Goal: Task Accomplishment & Management: Manage account settings

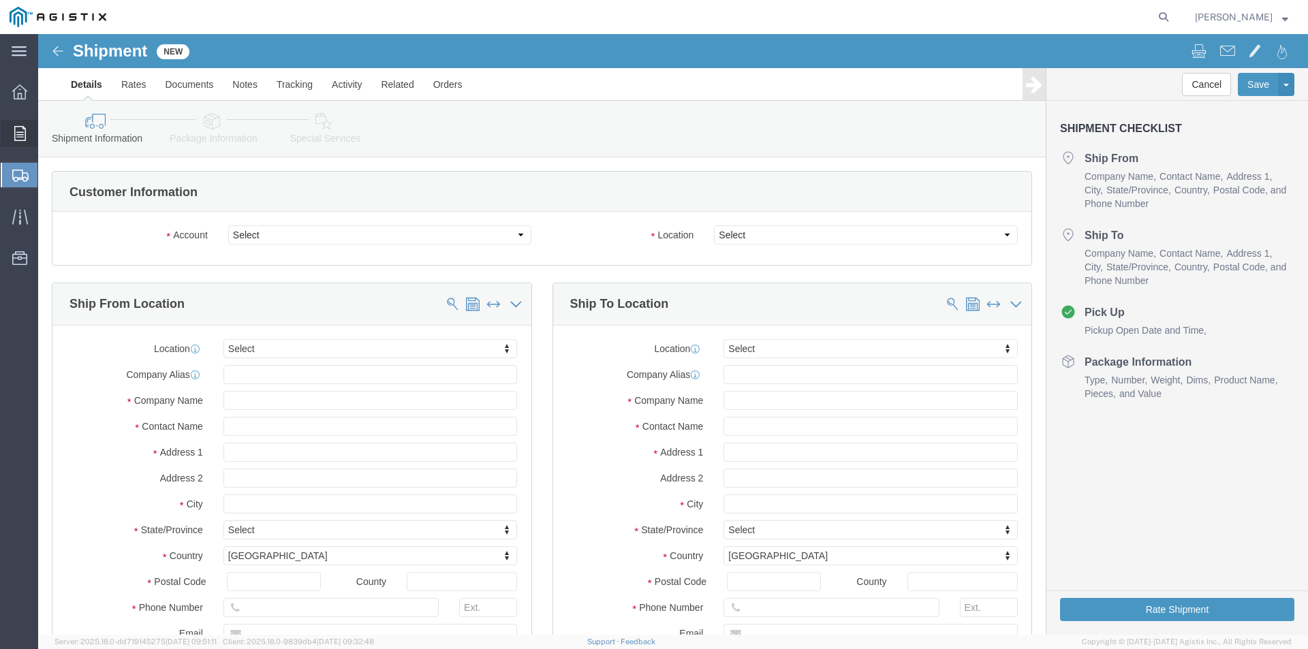
select select
click at [22, 134] on icon at bounding box center [20, 133] width 12 height 15
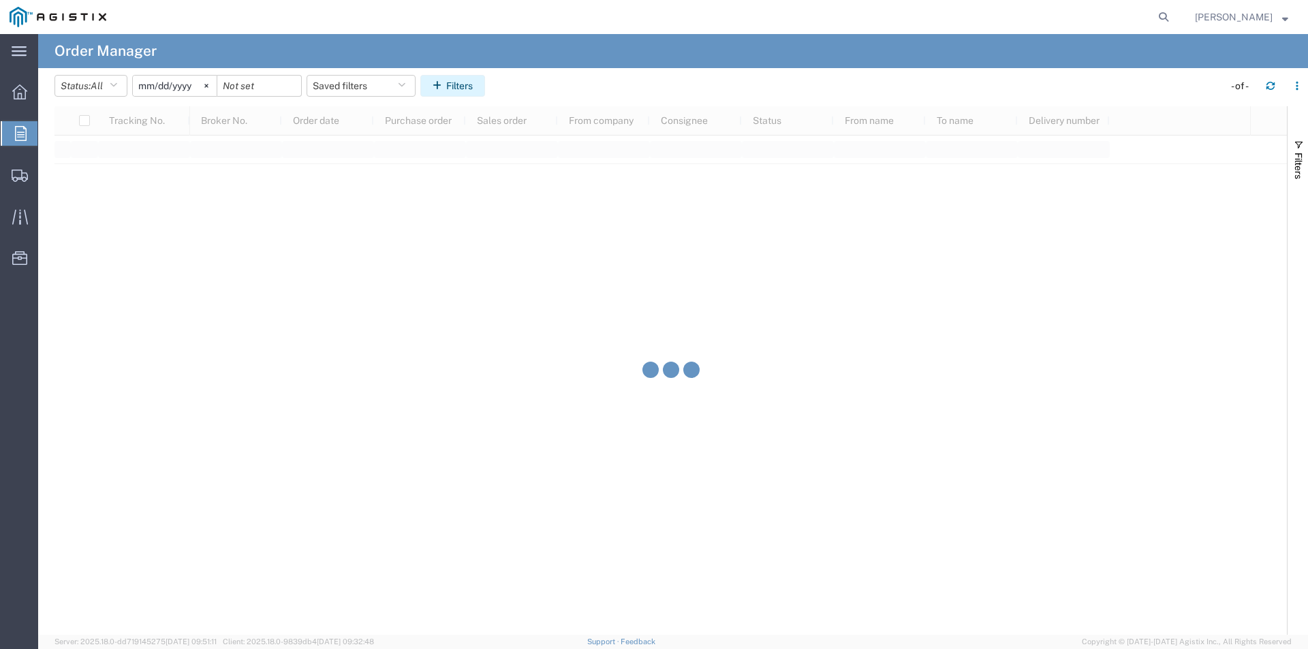
click at [473, 87] on button "Filters" at bounding box center [452, 86] width 65 height 22
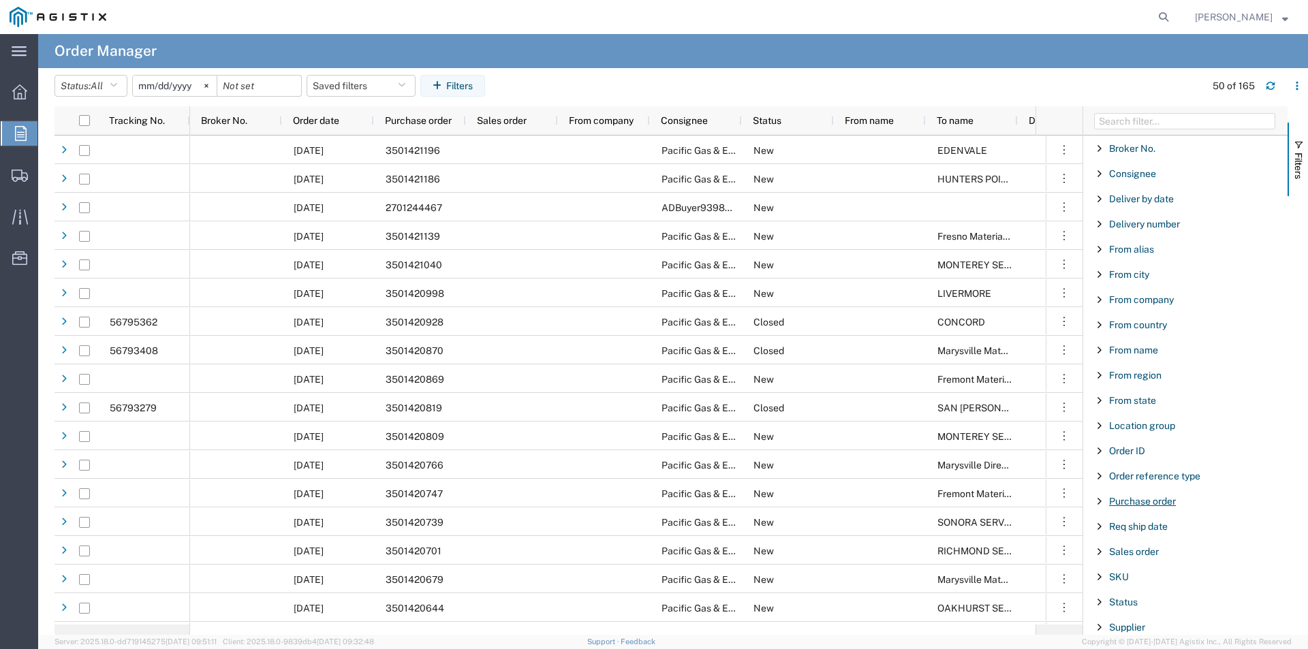
click at [1152, 502] on span "Purchase order" at bounding box center [1142, 501] width 67 height 11
click at [1142, 563] on input "Filter Value" at bounding box center [1190, 558] width 178 height 16
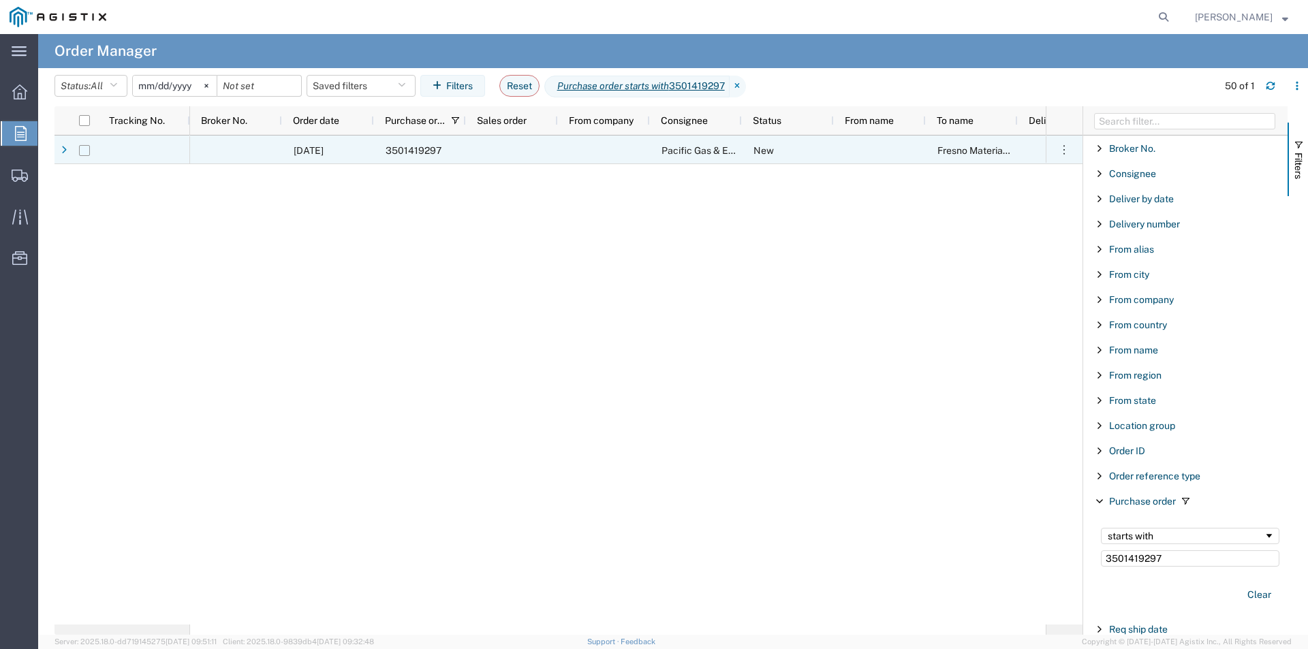
type input "3501419297"
click at [82, 153] on input "Press Space to toggle row selection (unchecked)" at bounding box center [84, 150] width 11 height 11
checkbox input "true"
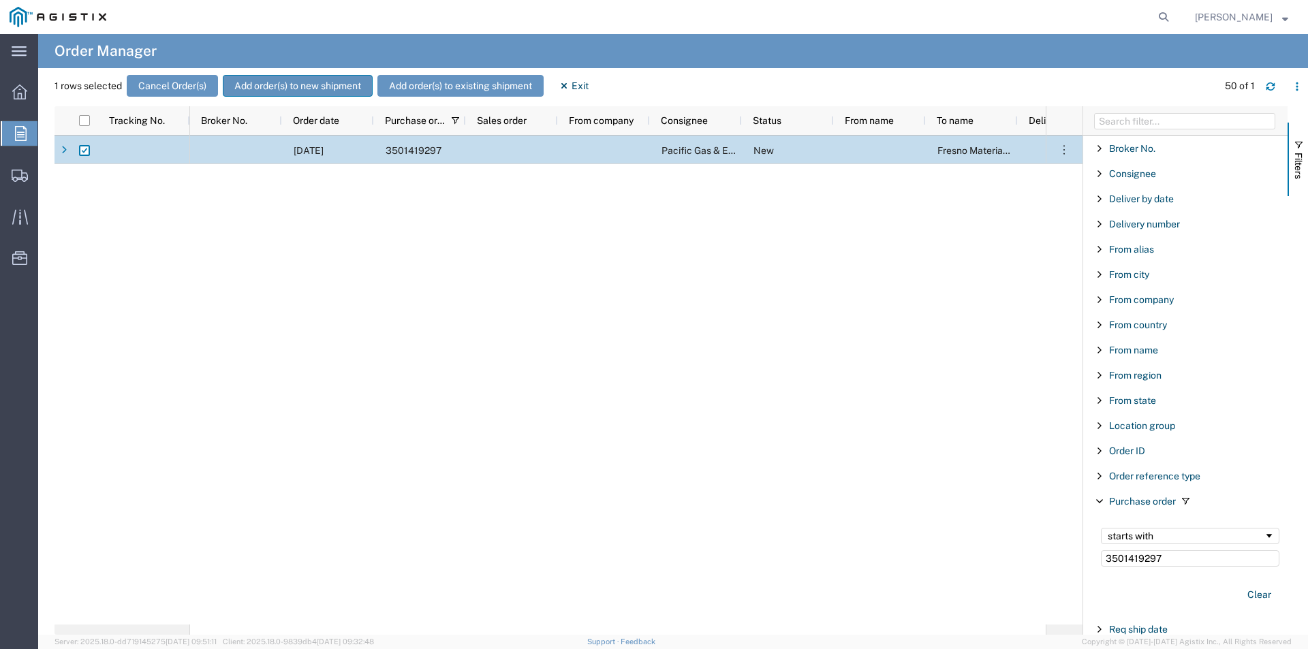
click at [295, 83] on button "Add order(s) to new shipment" at bounding box center [298, 86] width 150 height 22
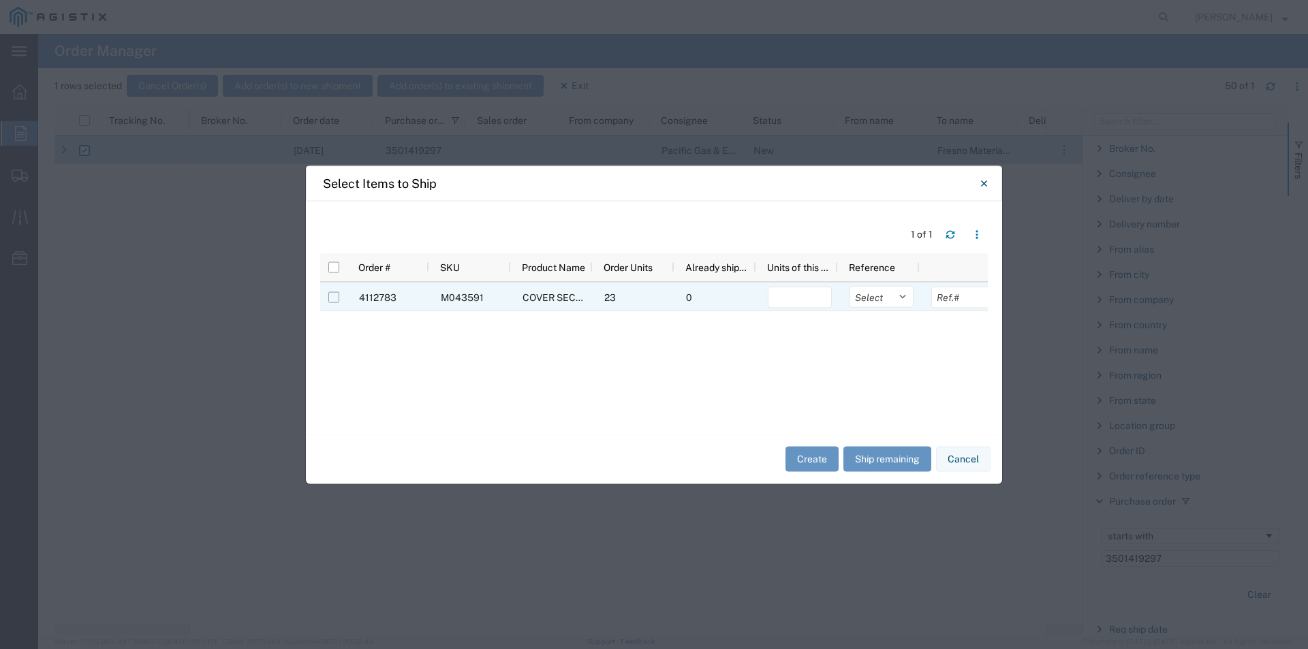
click at [334, 296] on input "Press Space to toggle row selection (unchecked)" at bounding box center [333, 297] width 11 height 11
checkbox input "true"
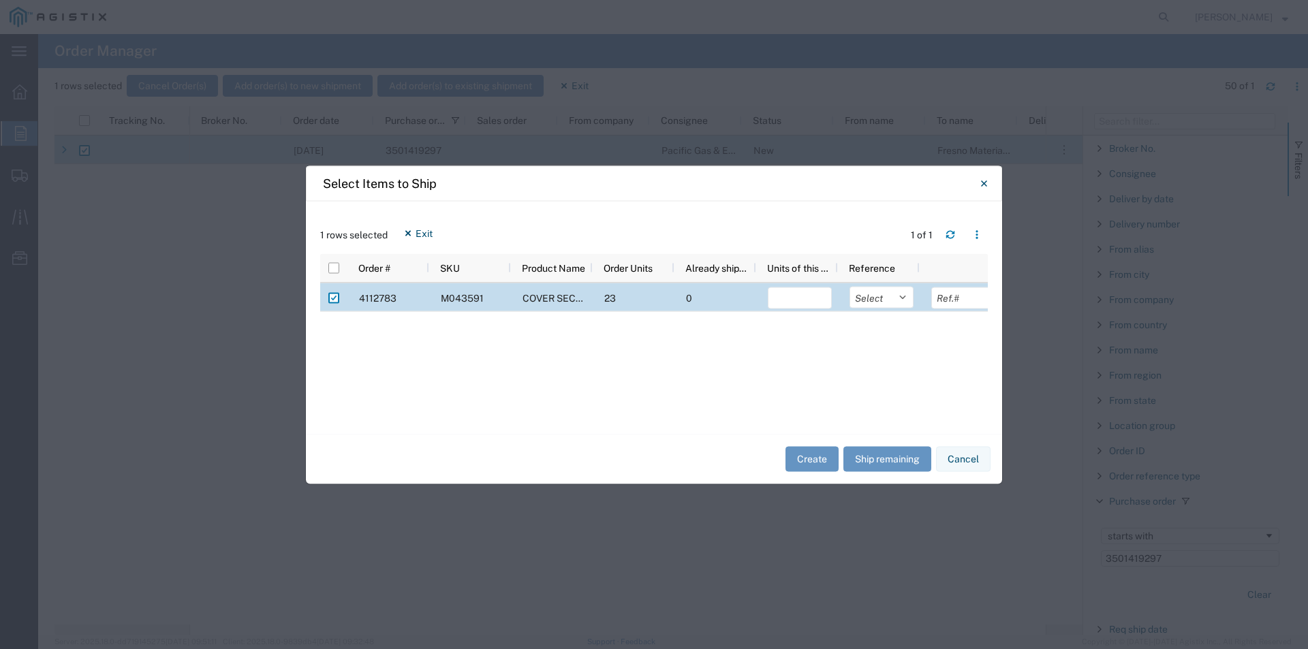
drag, startPoint x: 813, startPoint y: 454, endPoint x: 734, endPoint y: 364, distance: 119.2
click at [734, 364] on agx-add-order-to-shipment "1 rows selected Exit 1 of 1 Press SPACE to deselect this row Order # SKU Produc…" at bounding box center [654, 342] width 696 height 283
click at [808, 294] on input "number" at bounding box center [800, 298] width 64 height 22
type input "23"
click at [823, 458] on button "Create" at bounding box center [811, 459] width 53 height 25
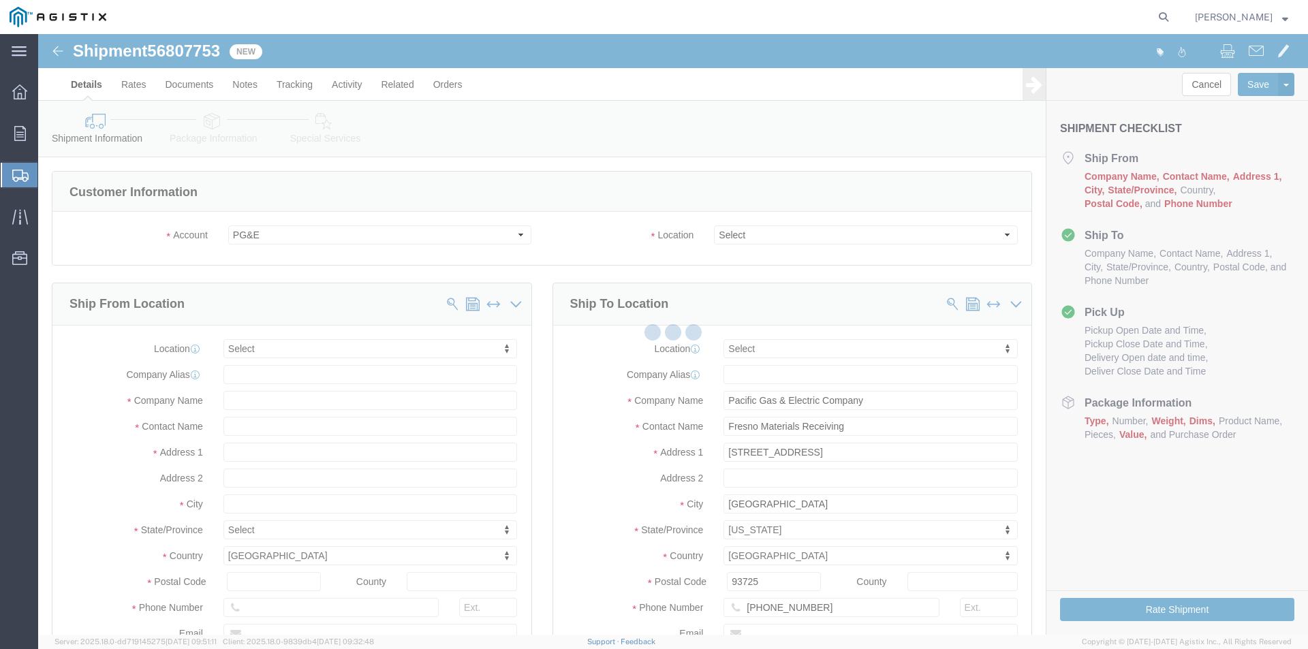
select select
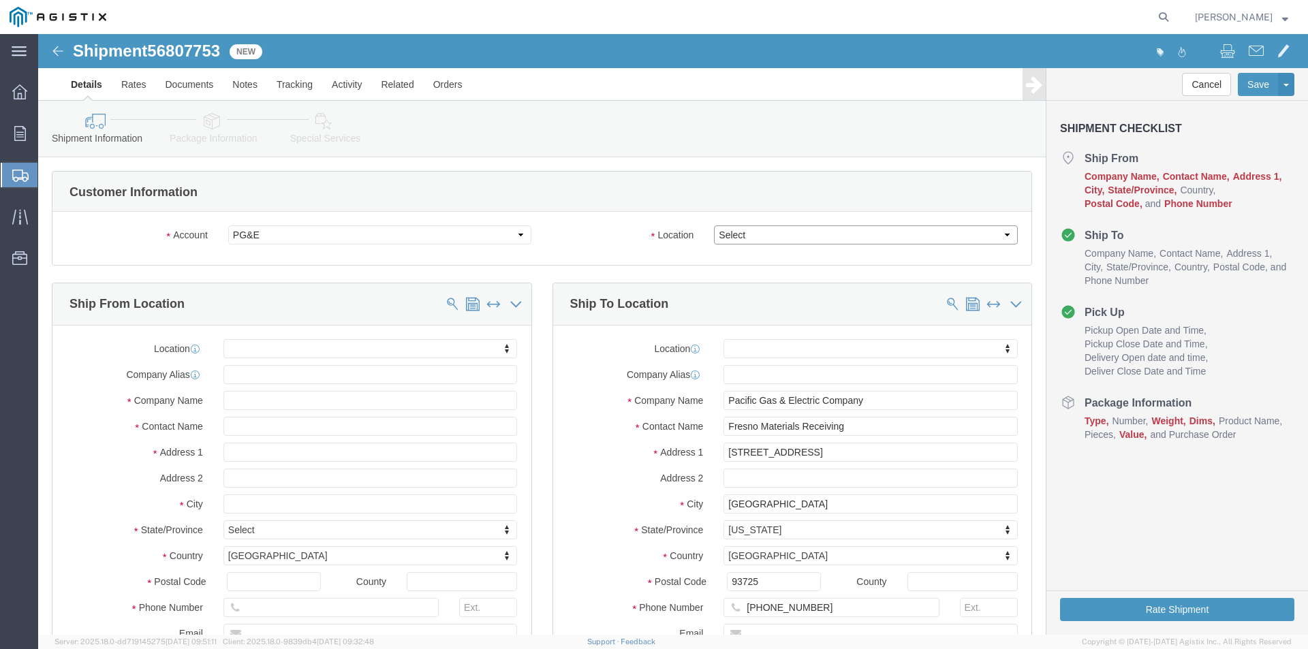
click select "Select All Others [GEOGRAPHIC_DATA] [GEOGRAPHIC_DATA] [GEOGRAPHIC_DATA] [GEOGRA…"
select select "19745"
click select "Select All Others [GEOGRAPHIC_DATA] [GEOGRAPHIC_DATA] [GEOGRAPHIC_DATA] [GEOGRA…"
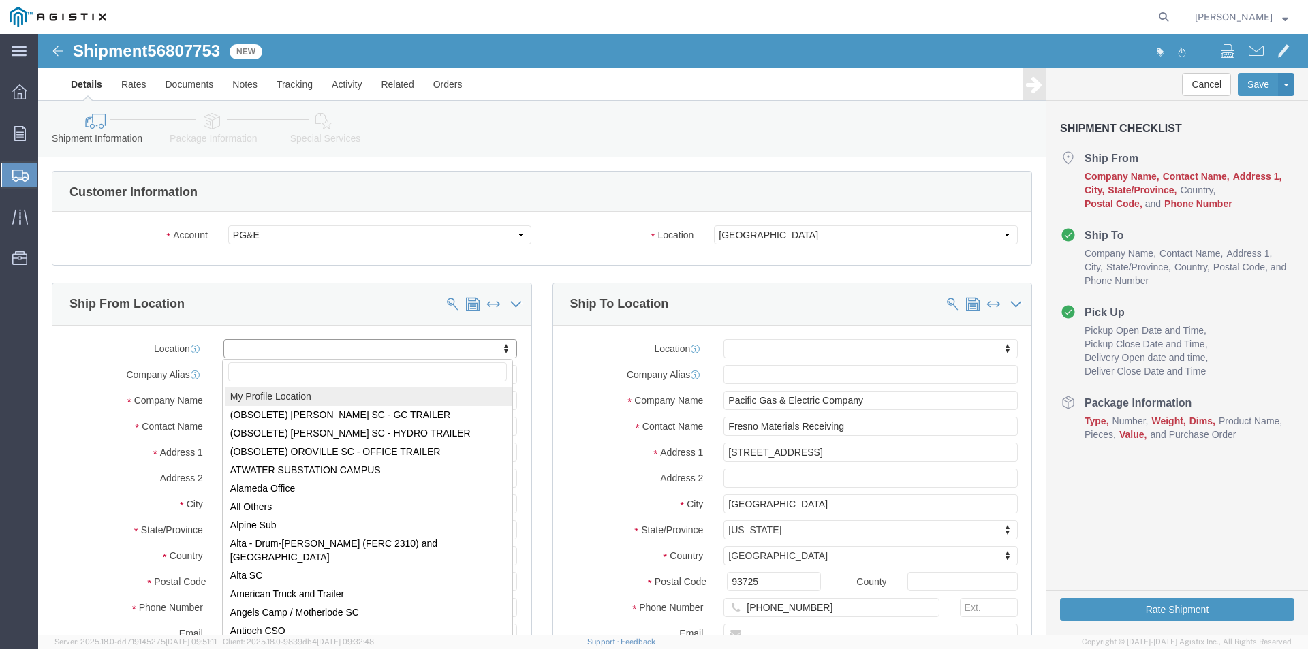
select select "MYPROFILE"
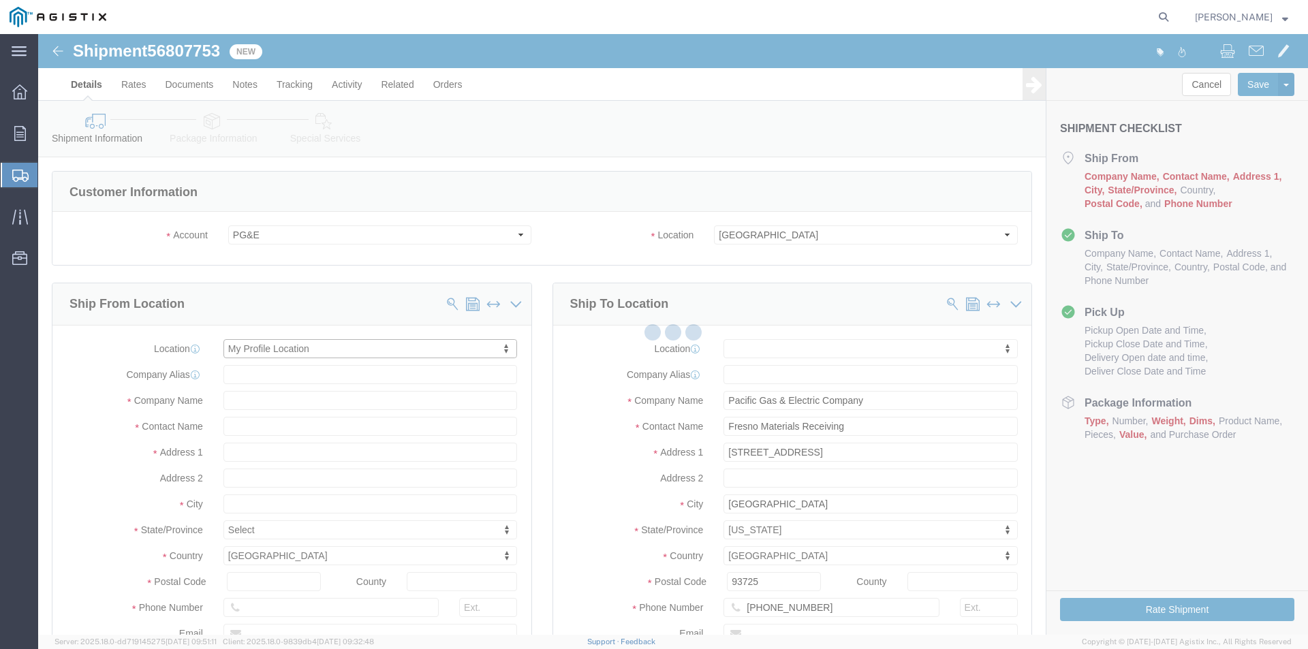
type input "[STREET_ADDRESS]"
type input "93274"
type input "[PHONE_NUMBER]"
type input "[PERSON_NAME][EMAIL_ADDRESS][PERSON_NAME][DOMAIN_NAME]"
checkbox input "true"
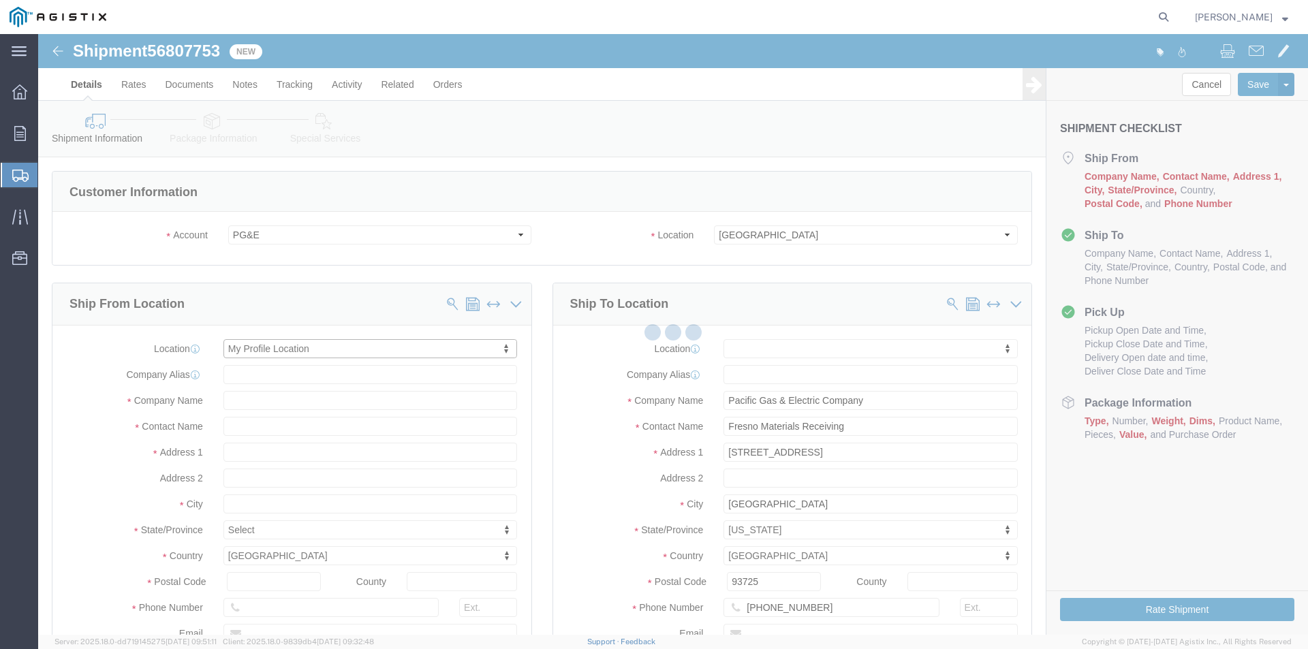
type input "Oldcastle Precast Inc"
type input "[PERSON_NAME]"
type input "Tulare"
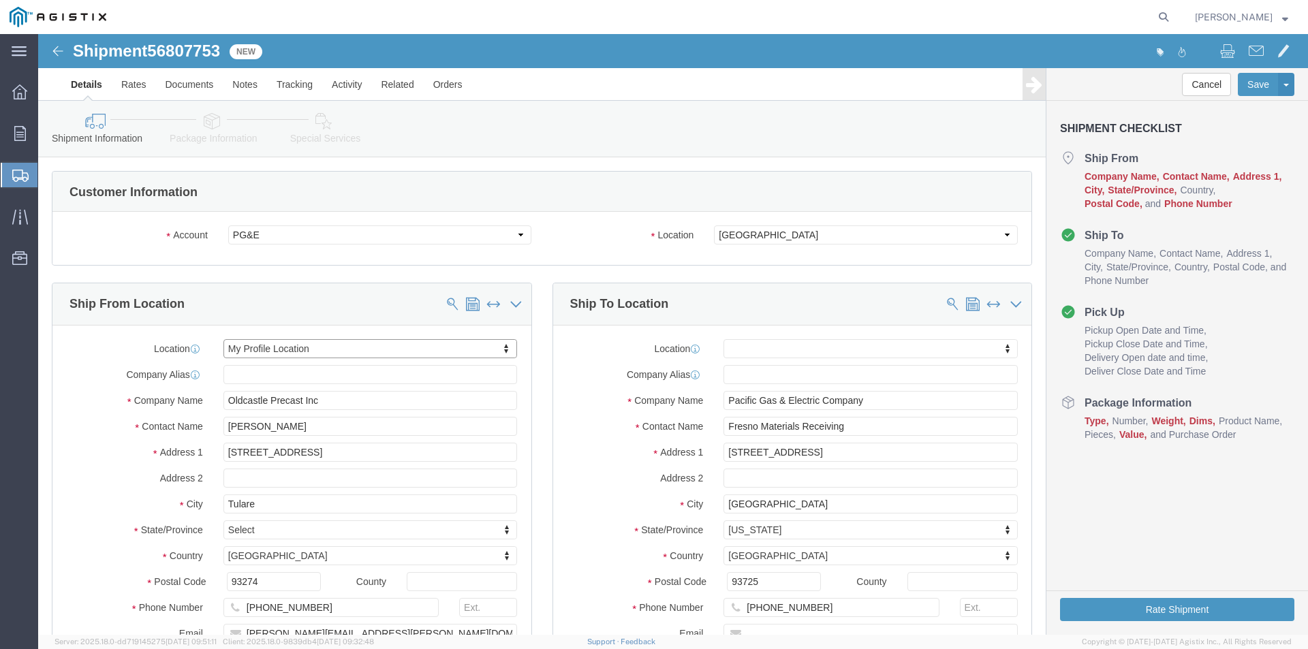
select select "CA"
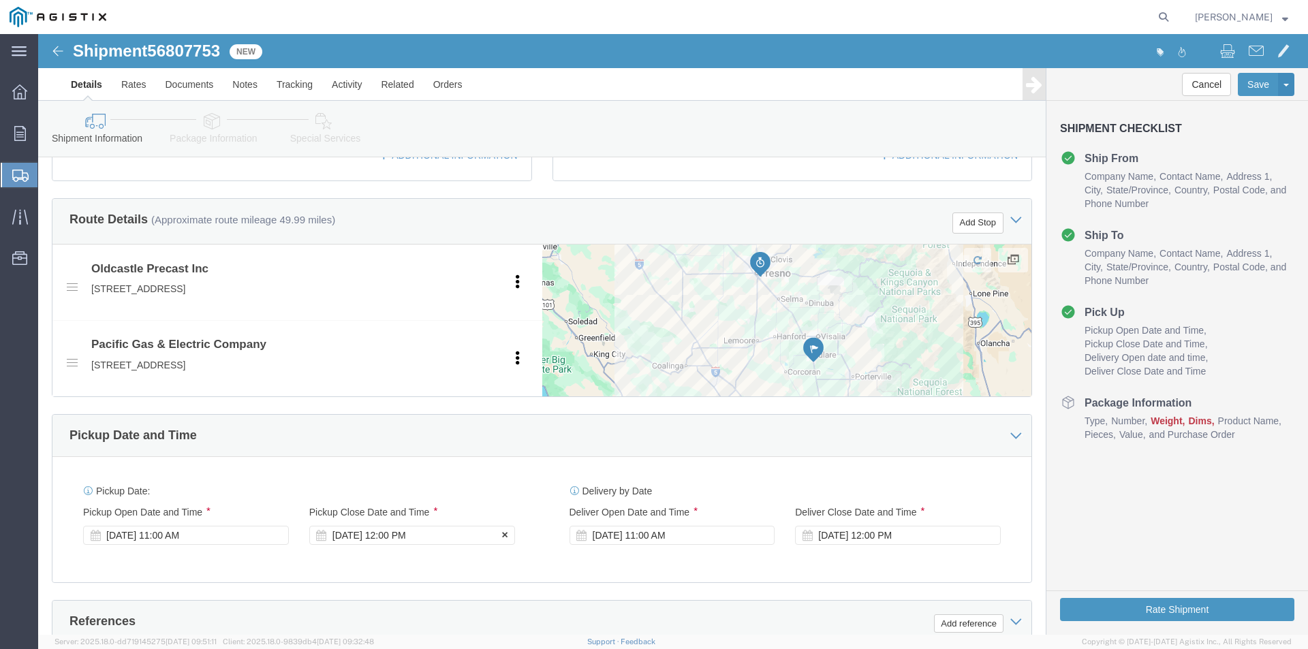
scroll to position [545, 0]
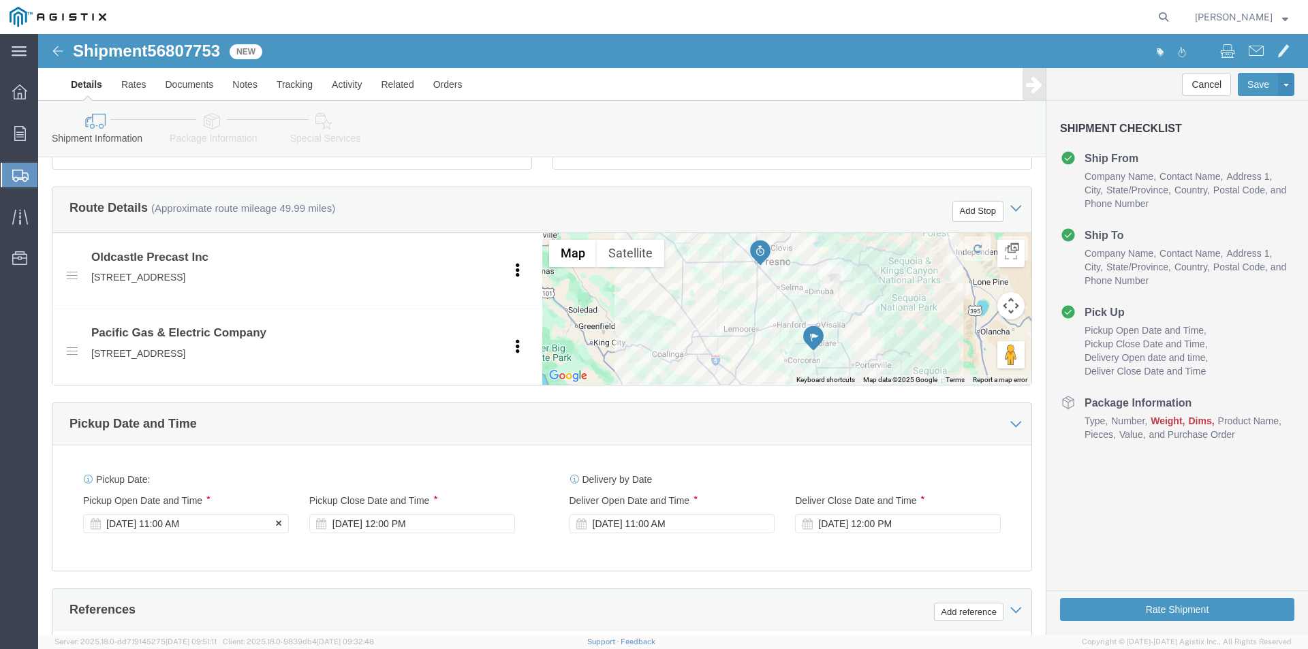
click div "[DATE] 11:00 AM"
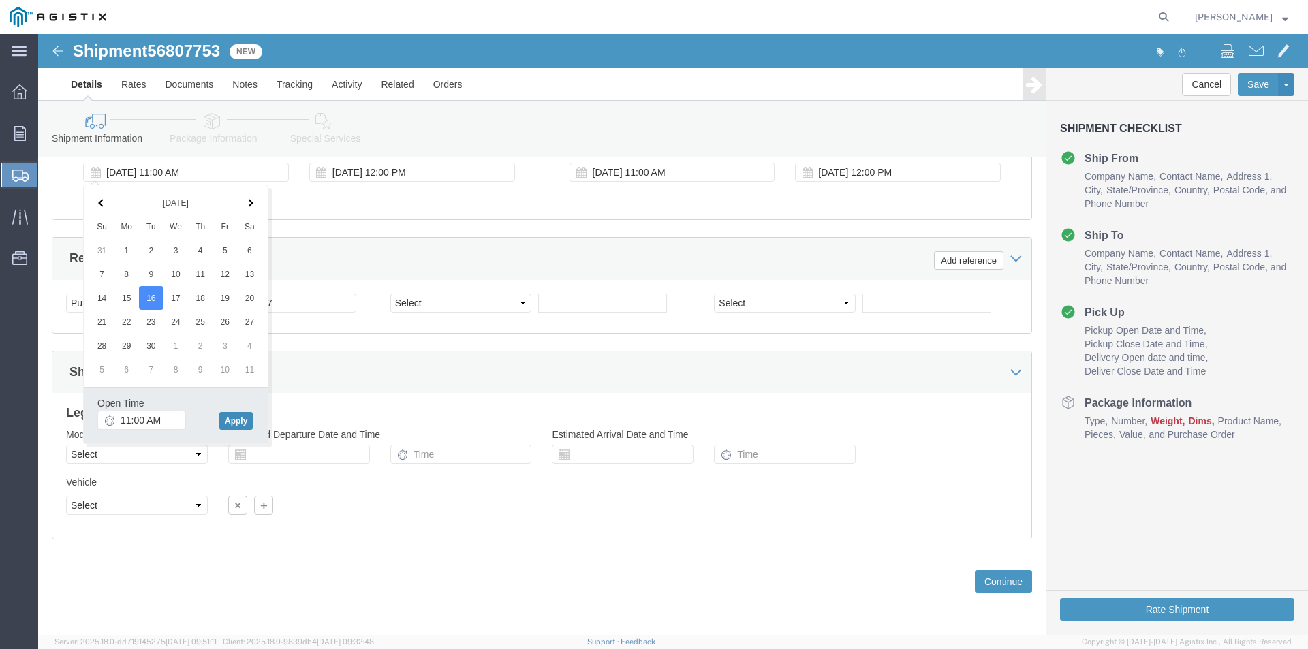
click button "Apply"
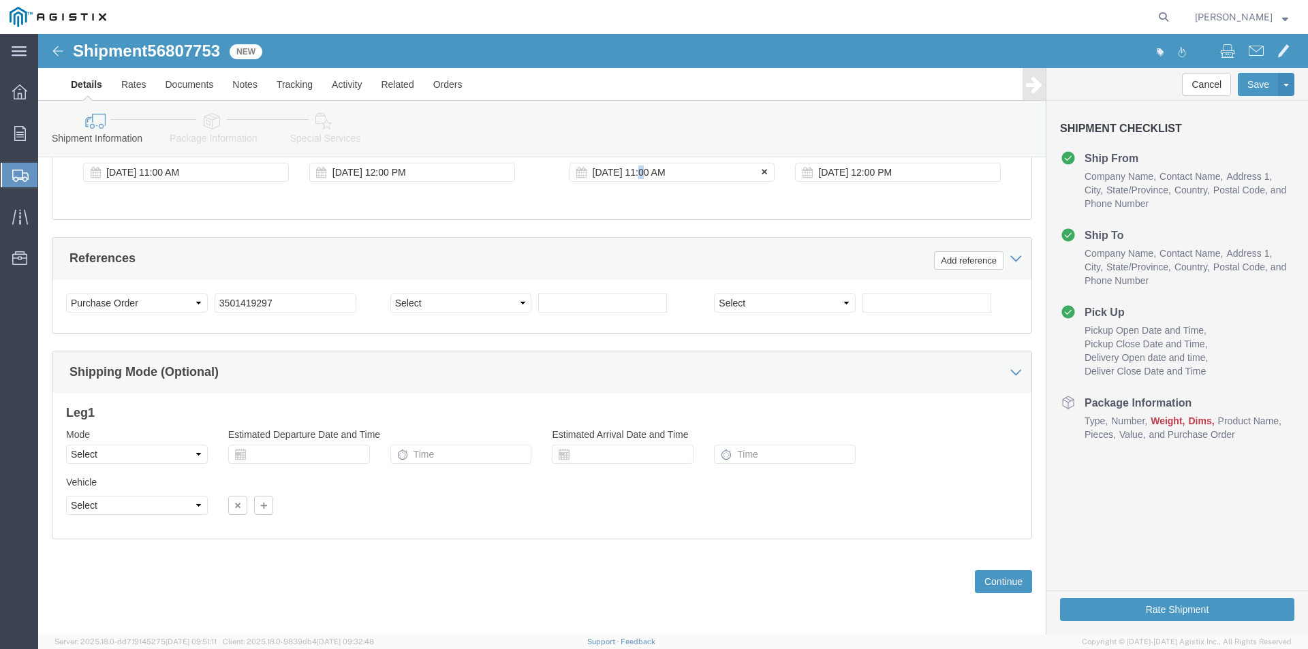
click div "[DATE] 11:00 AM"
click th
click button "Apply"
click div "[DATE] 12:00 PM"
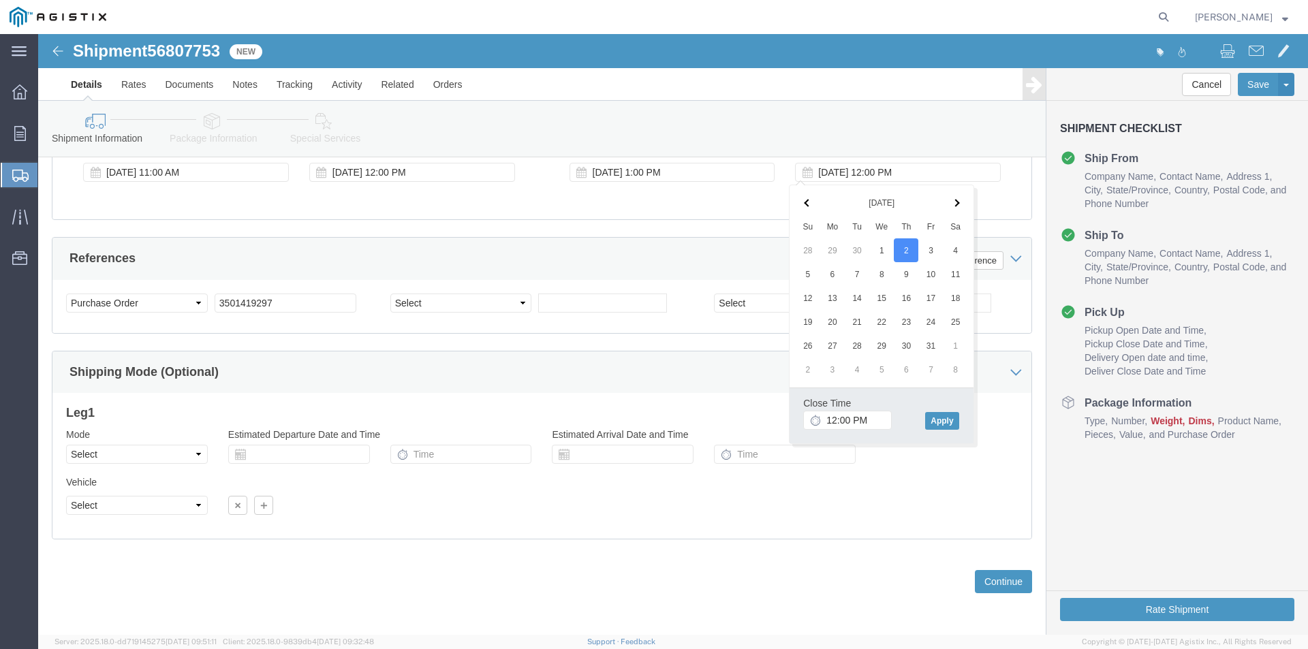
click th
click button "Apply"
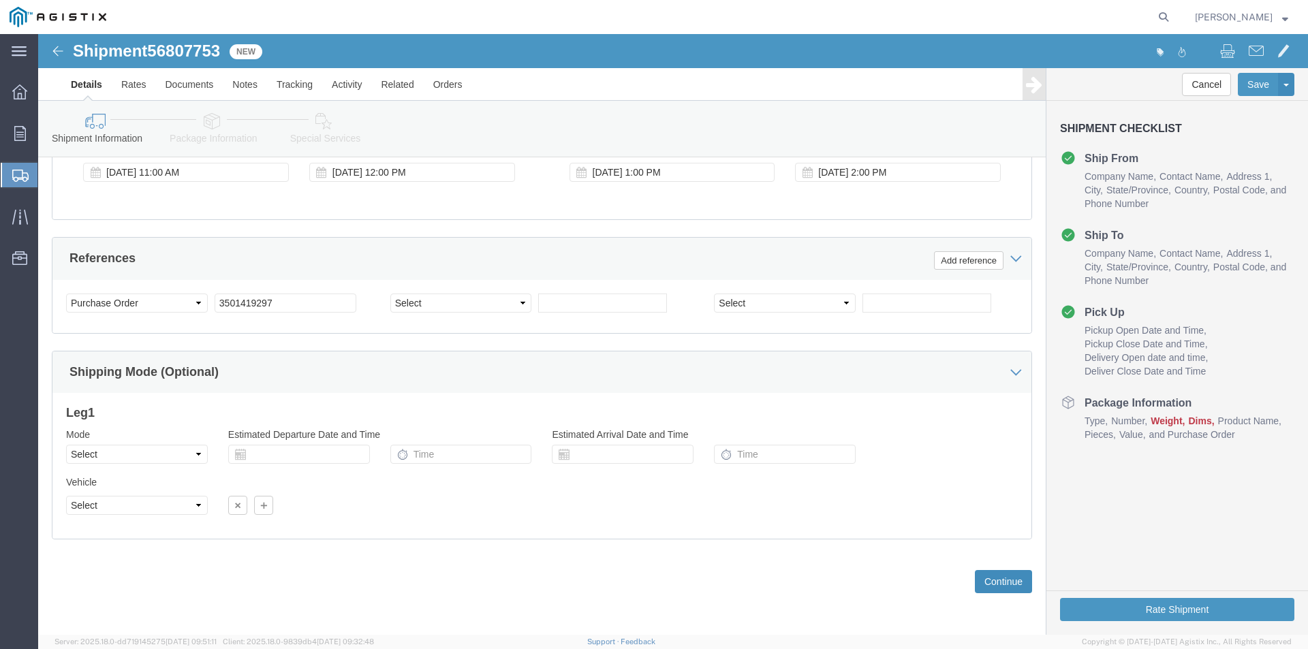
drag, startPoint x: 948, startPoint y: 531, endPoint x: 947, endPoint y: 544, distance: 13.0
click div "Previous Continue"
click button "Continue"
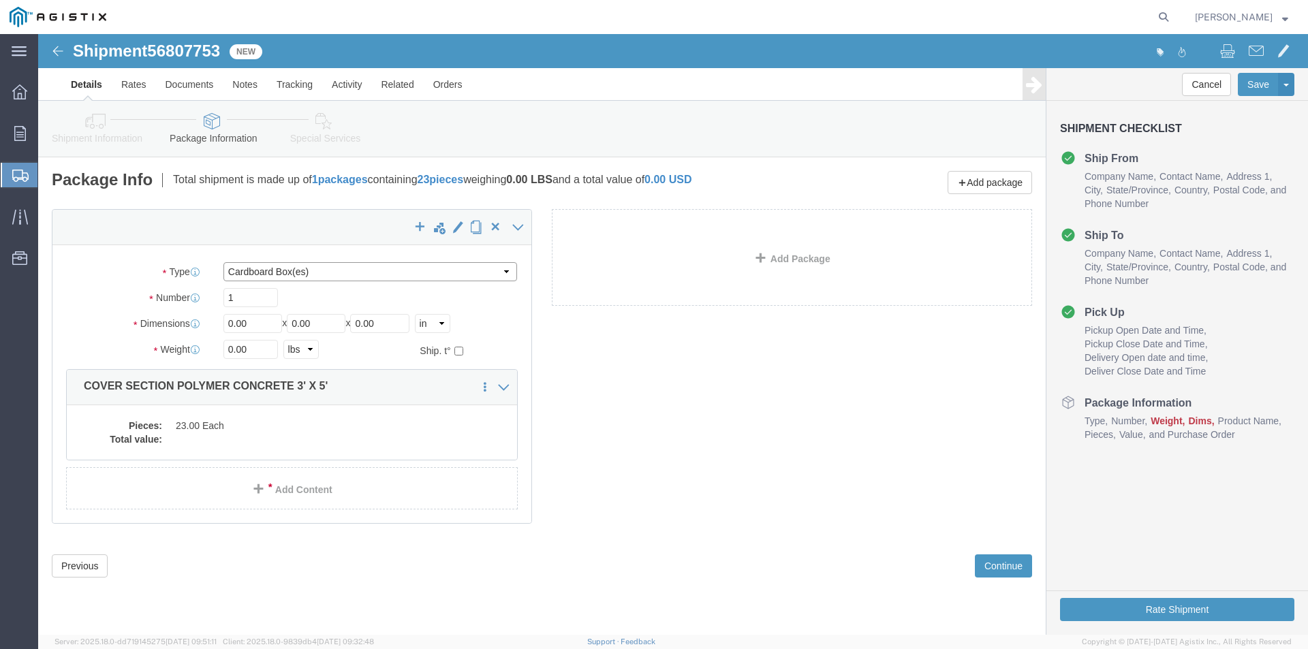
click select "Select Bulk Bundle(s) Cardboard Box(es) Carton(s) Crate(s) Drum(s) (Fiberboard)…"
select select "NKCR"
click select "Select Bulk Bundle(s) Cardboard Box(es) Carton(s) Crate(s) Drum(s) (Fiberboard)…"
drag, startPoint x: 225, startPoint y: 296, endPoint x: 181, endPoint y: 296, distance: 44.3
click div "Length 0.00 x Width 0.00 x Height 0.00 Select cm ft in"
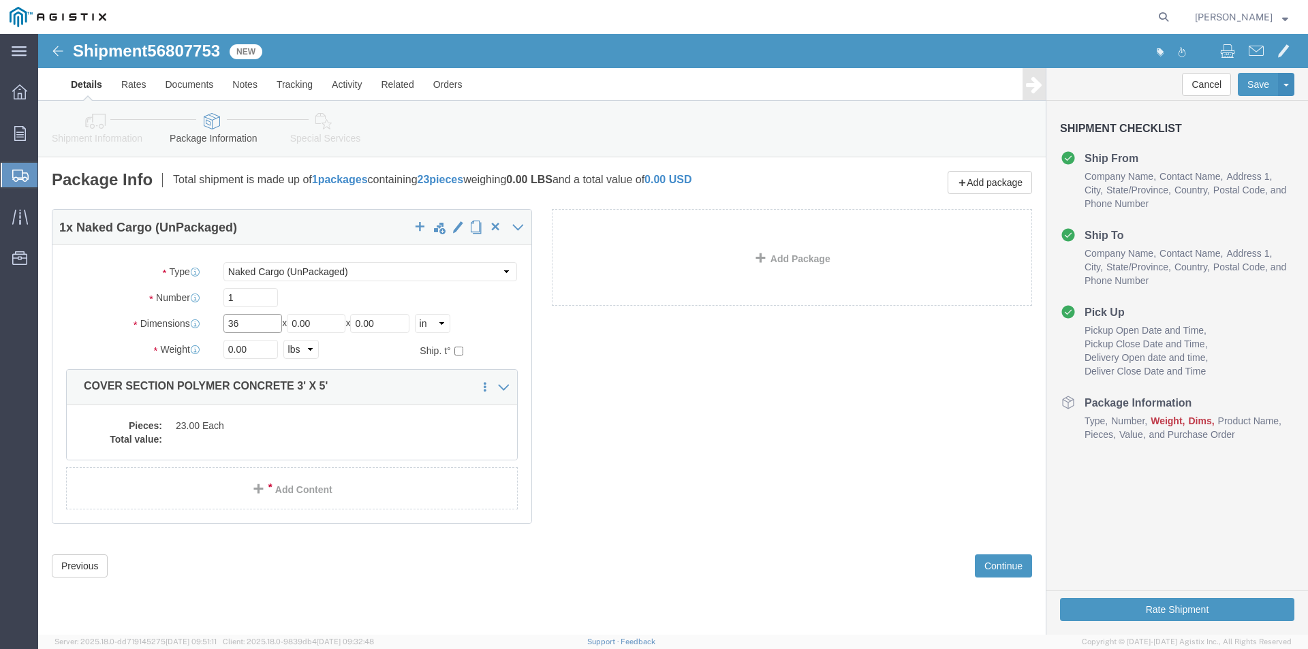
type input "36"
drag, startPoint x: 295, startPoint y: 286, endPoint x: 233, endPoint y: 286, distance: 62.0
click div "Length 36 x Width 0.00 x Height 0.00 Select cm ft in"
type input "6"
type input "30"
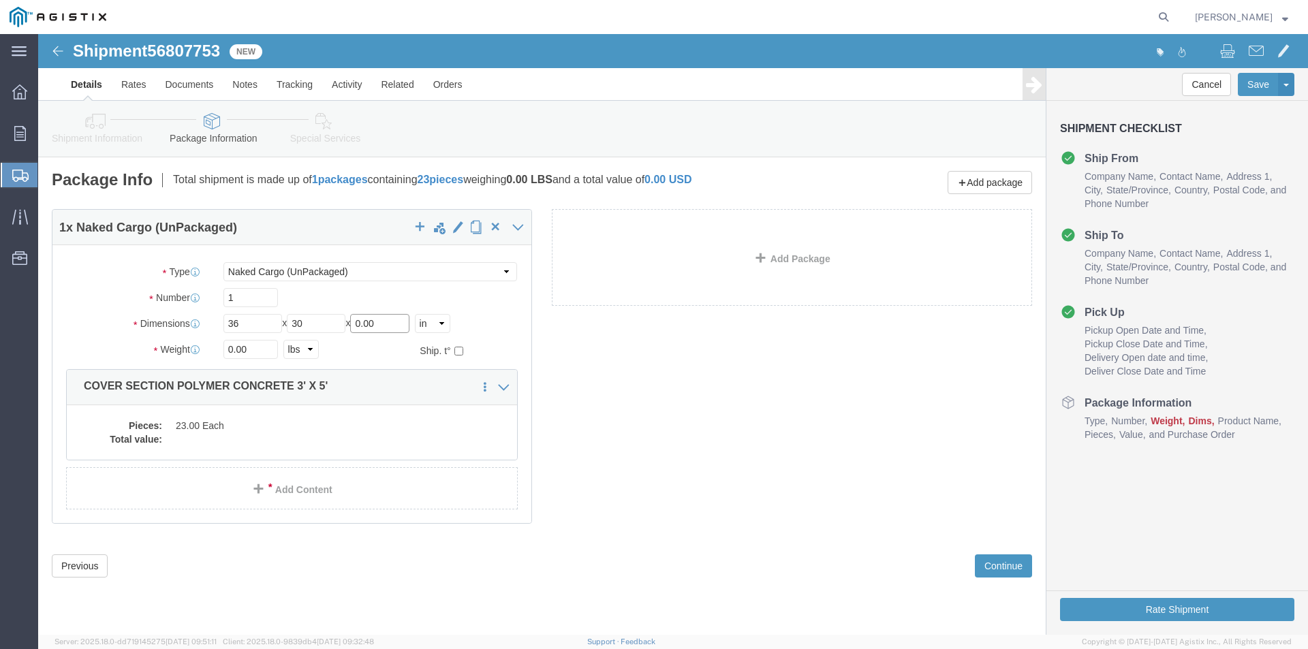
drag, startPoint x: 356, startPoint y: 288, endPoint x: 287, endPoint y: 287, distance: 69.5
click div "Length 36 x Width 30 x Height 0.00 Select cm ft in"
type input "05"
drag, startPoint x: 220, startPoint y: 315, endPoint x: 145, endPoint y: 310, distance: 75.1
click div "Weight Total weight of packages in pounds or kilograms 0.00 Select kgs lbs Ship…"
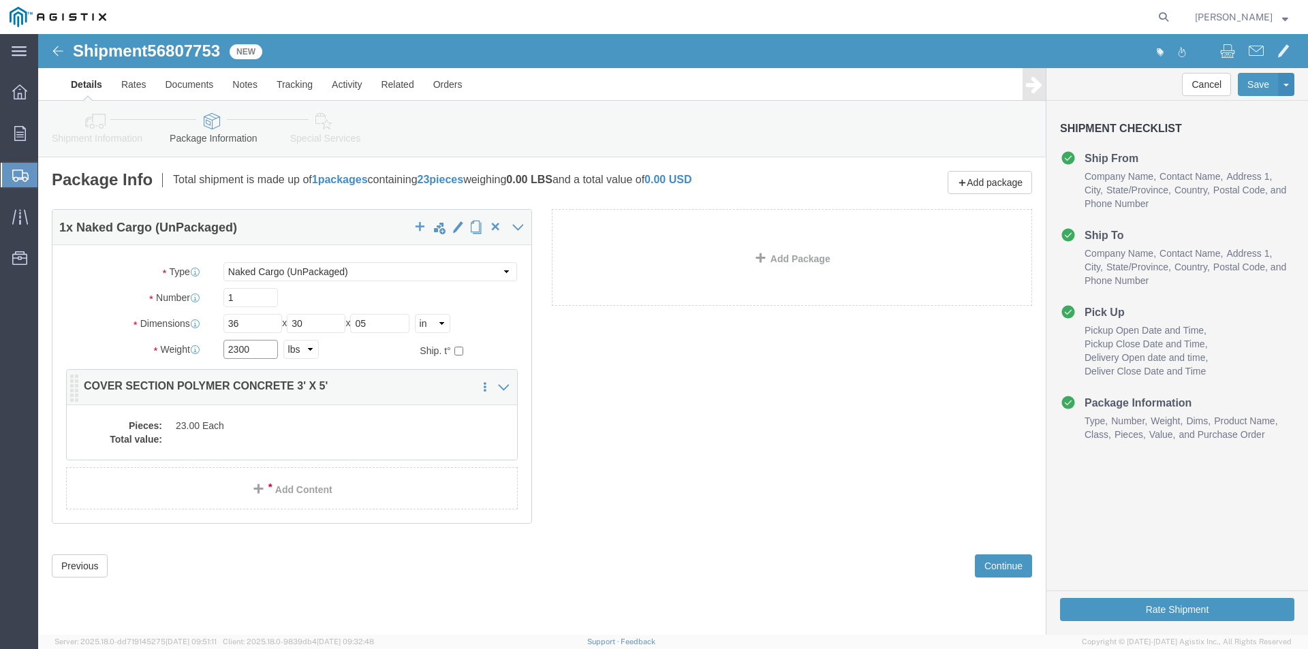
type input "2300"
click div "1 x Naked Cargo (UnPackaged) Package Type Select Bulk Bundle(s) Cardboard Box(e…"
click dl "Pieces: 23.00 Each Total value:"
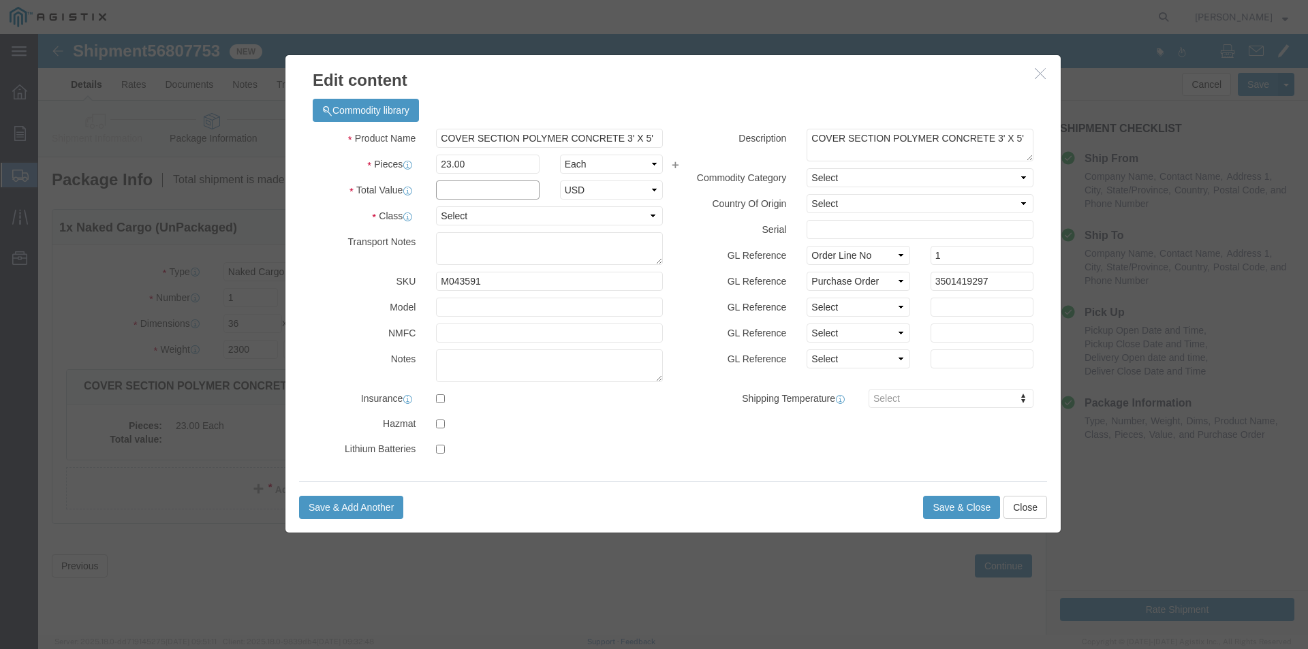
click input "text"
type input "1"
click select "Select 50 55 60 65 70 85 92.5 100 125 175 250 300 400"
select select "55"
click select "Select 50 55 60 65 70 85 92.5 100 125 175 250 300 400"
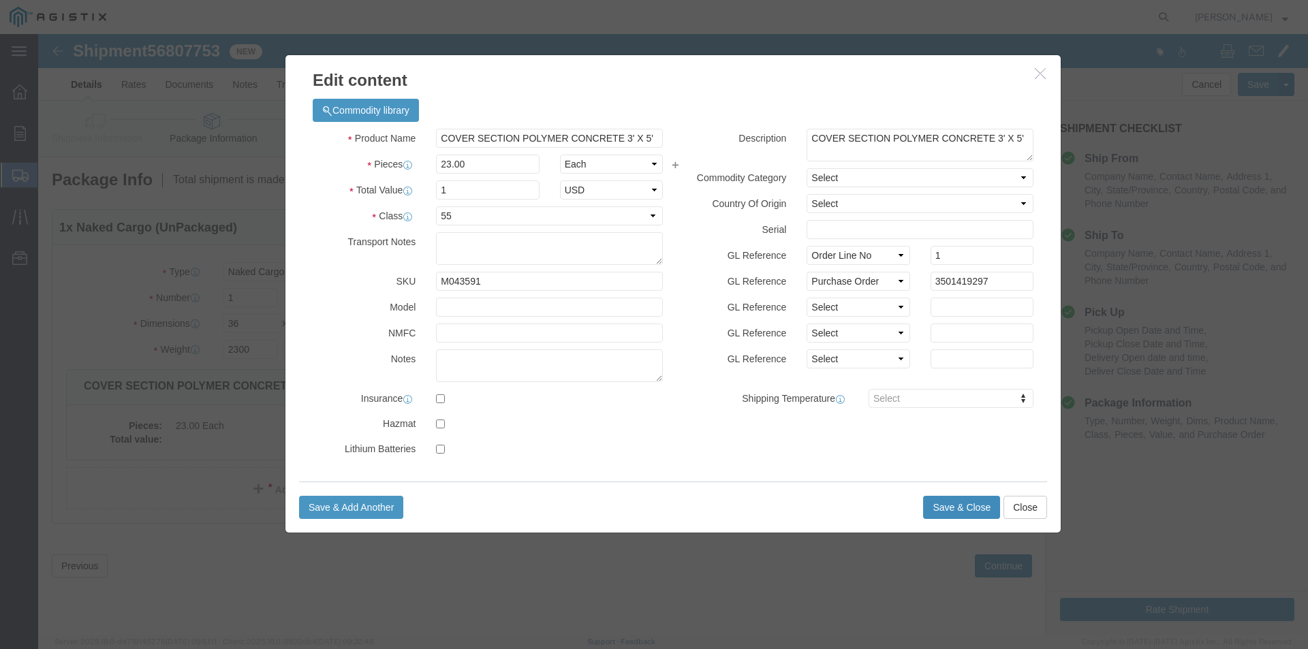
click button "Save & Close"
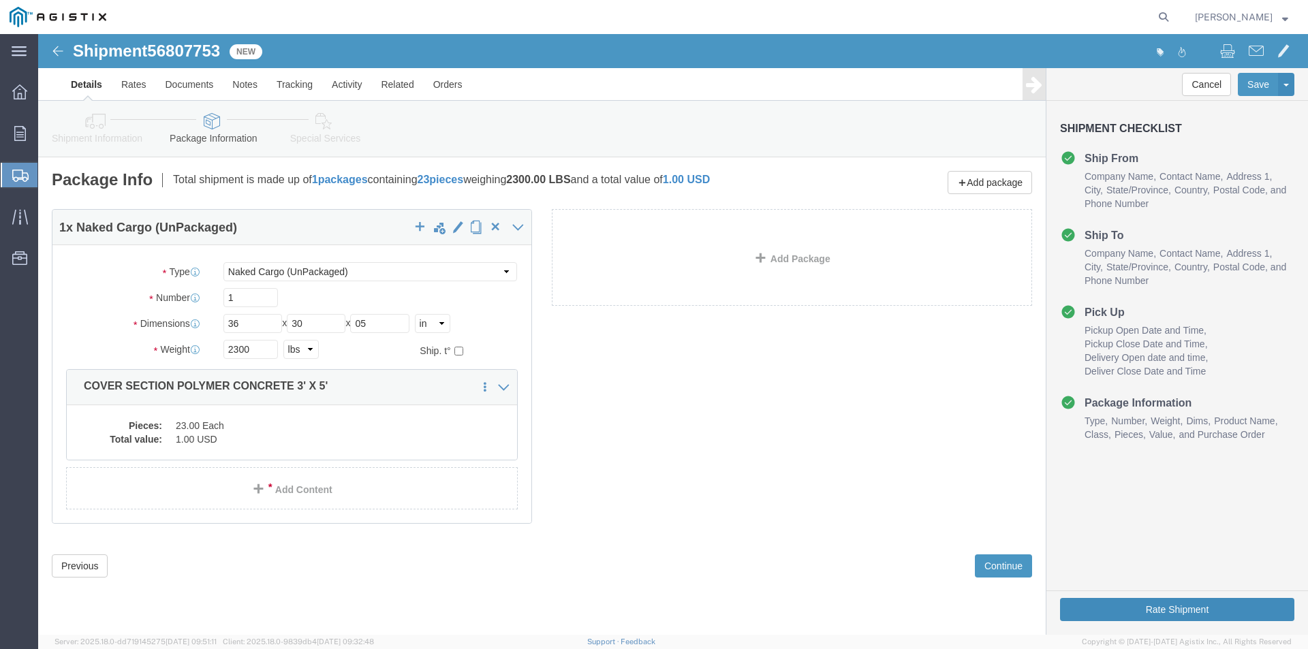
click button "Rate Shipment"
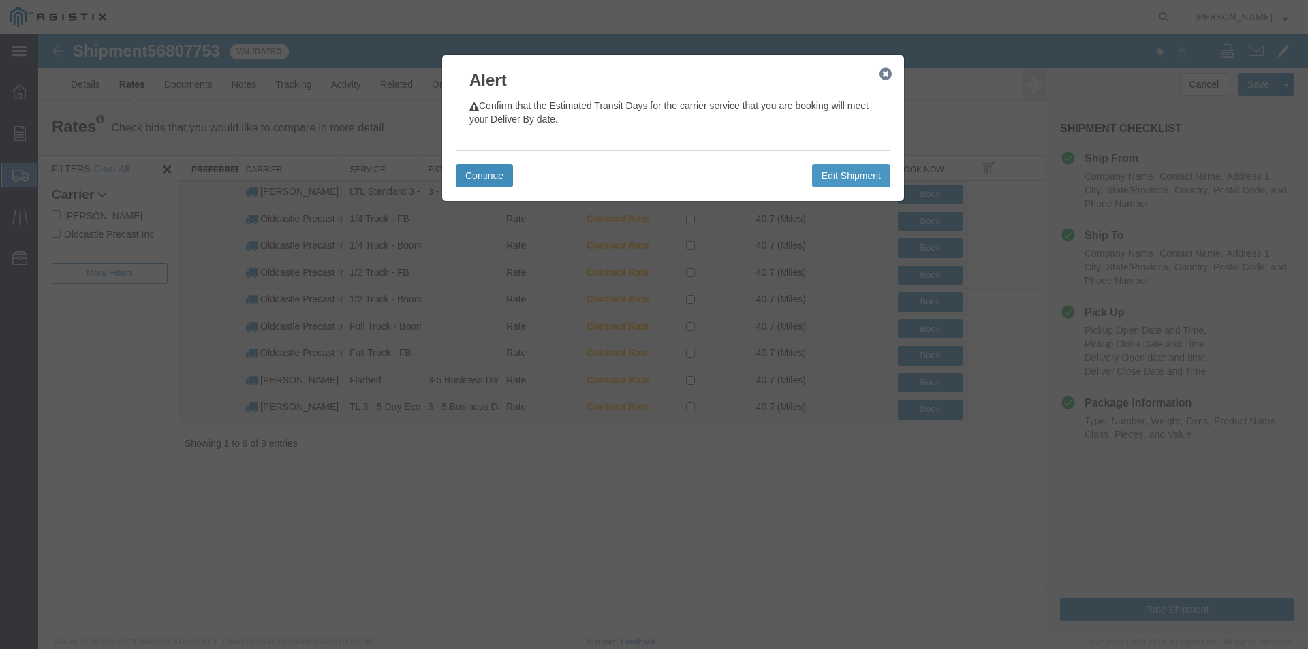
click at [479, 168] on button "Continue" at bounding box center [484, 175] width 57 height 23
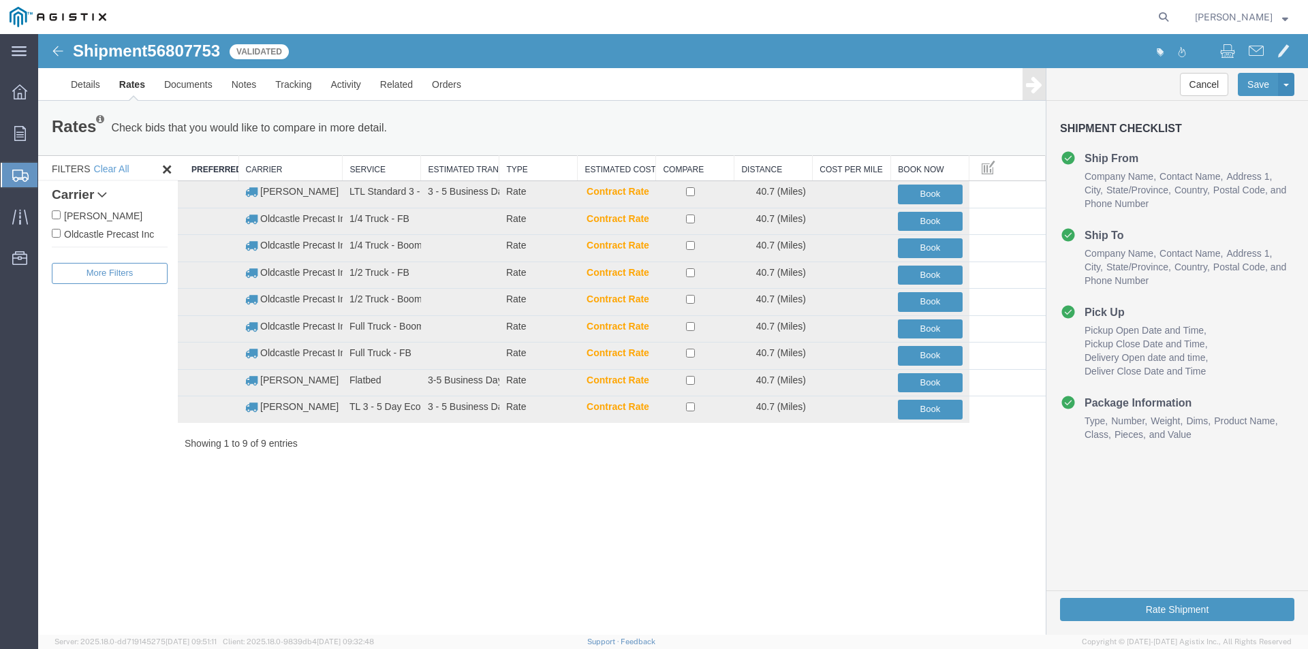
click at [134, 236] on label "Oldcastle Precast Inc" at bounding box center [110, 233] width 116 height 15
click at [61, 236] on input "Oldcastle Precast Inc" at bounding box center [56, 233] width 9 height 9
checkbox input "true"
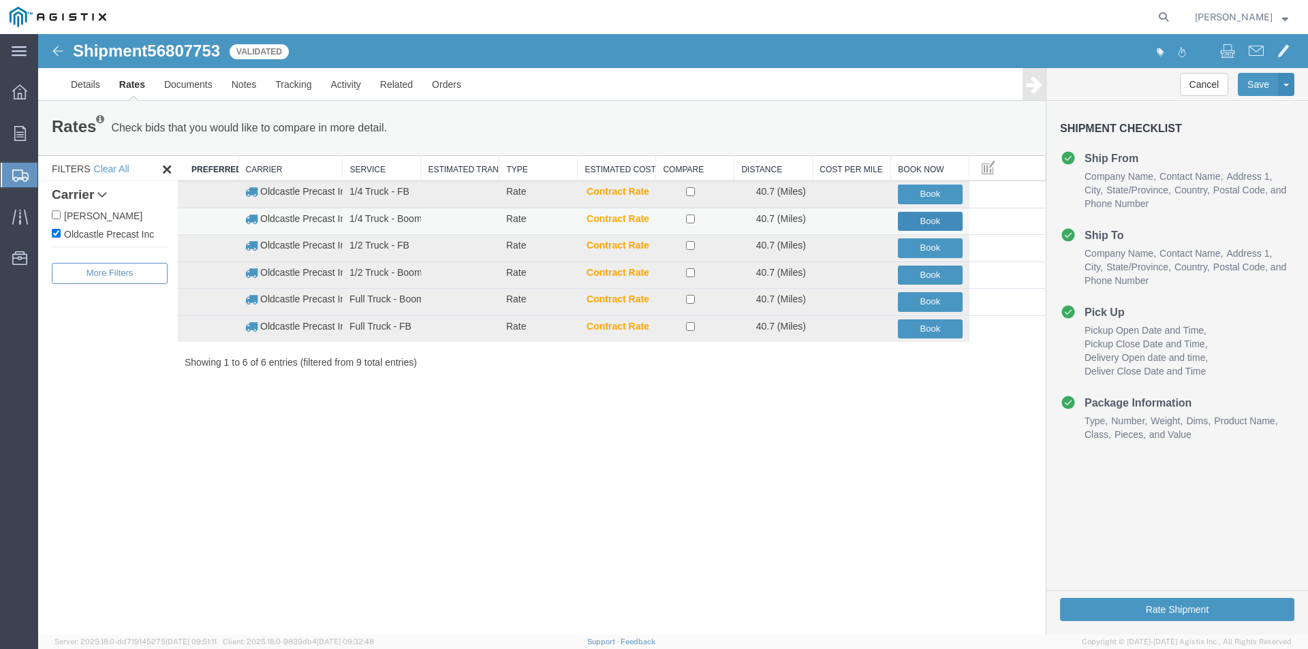
click at [933, 219] on button "Book" at bounding box center [930, 222] width 65 height 20
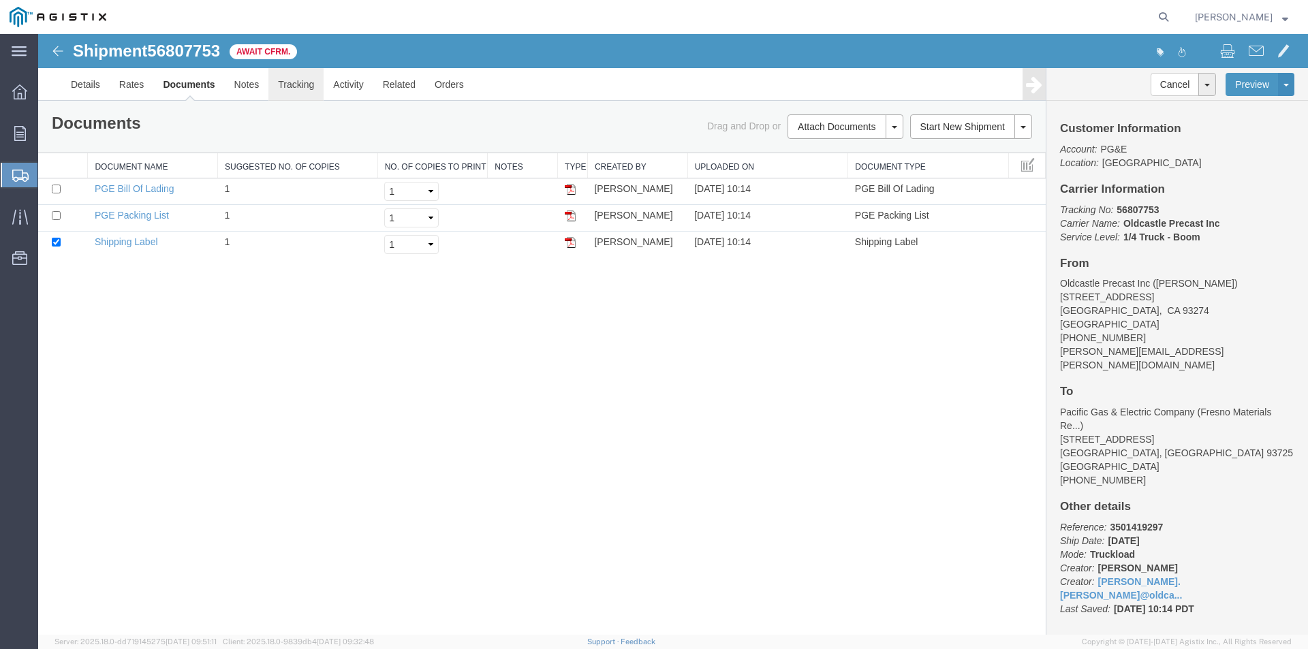
click at [304, 86] on link "Tracking" at bounding box center [295, 84] width 55 height 33
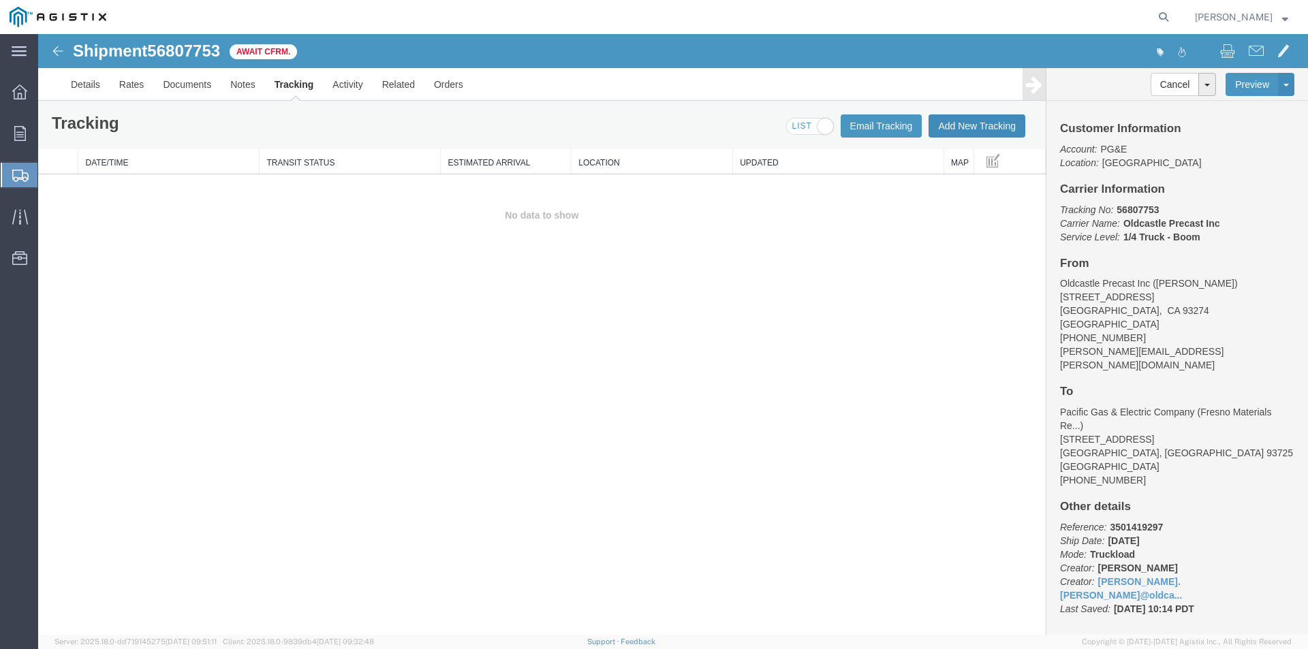
click at [992, 129] on button "Add New Tracking" at bounding box center [976, 125] width 97 height 23
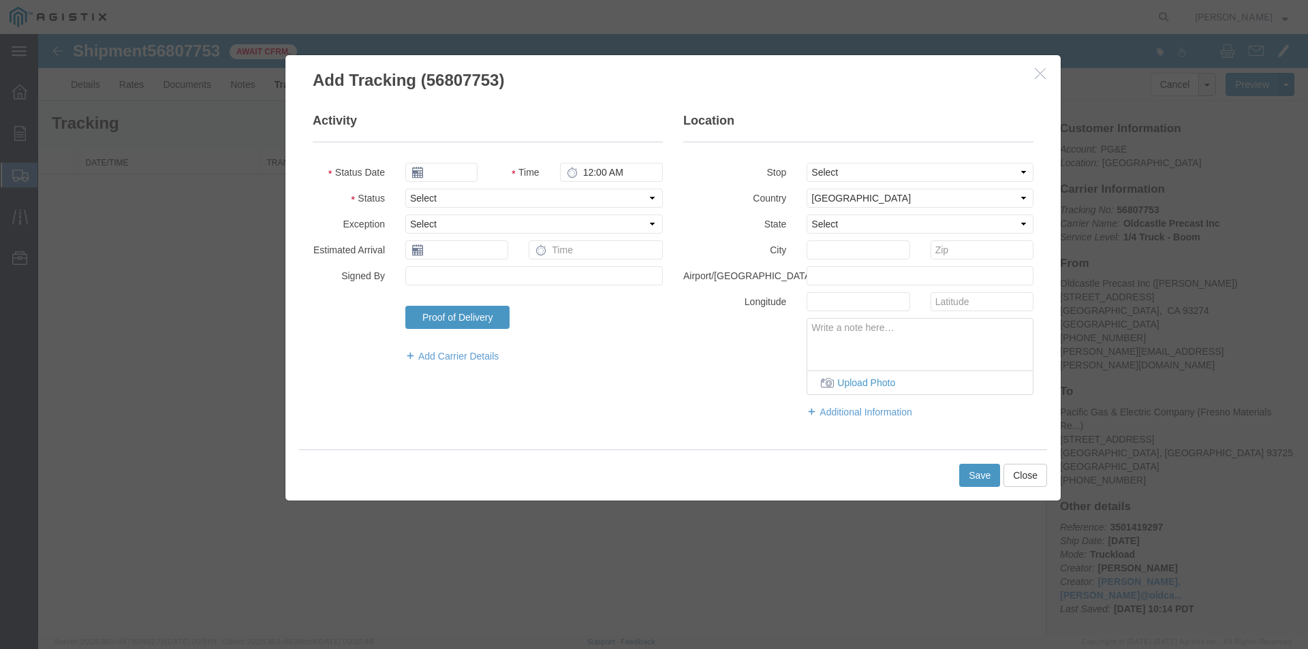
type input "[DATE]"
type input "11:00 AM"
click at [457, 174] on input "[DATE]" at bounding box center [441, 172] width 72 height 19
click at [464, 281] on td "16" at bounding box center [456, 278] width 20 height 20
type input "[DATE]"
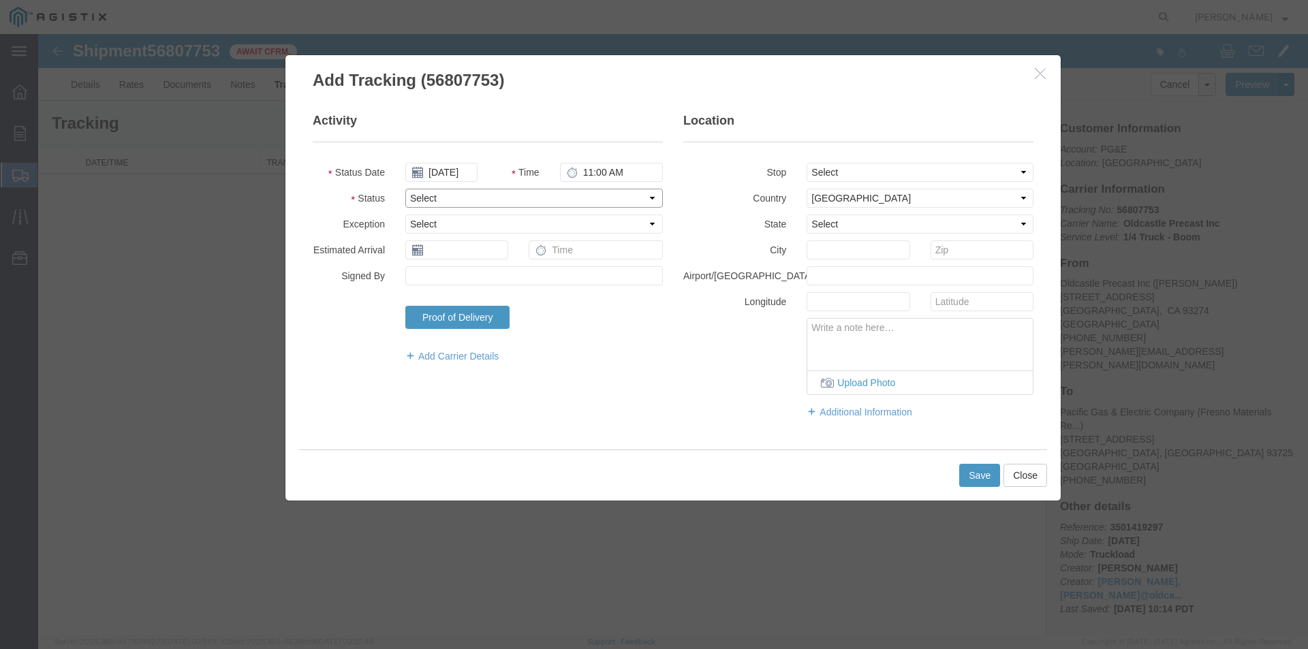
click at [442, 193] on select "Select Arrival Notice Available Arrival Notice Imported Arrive at Delivery Loca…" at bounding box center [533, 198] width 257 height 19
select select "DELIVRED"
click at [405, 189] on select "Select Arrival Notice Available Arrival Notice Imported Arrive at Delivery Loca…" at bounding box center [533, 198] width 257 height 19
click at [984, 485] on button "Save" at bounding box center [979, 475] width 41 height 23
